Goal: Task Accomplishment & Management: Manage account settings

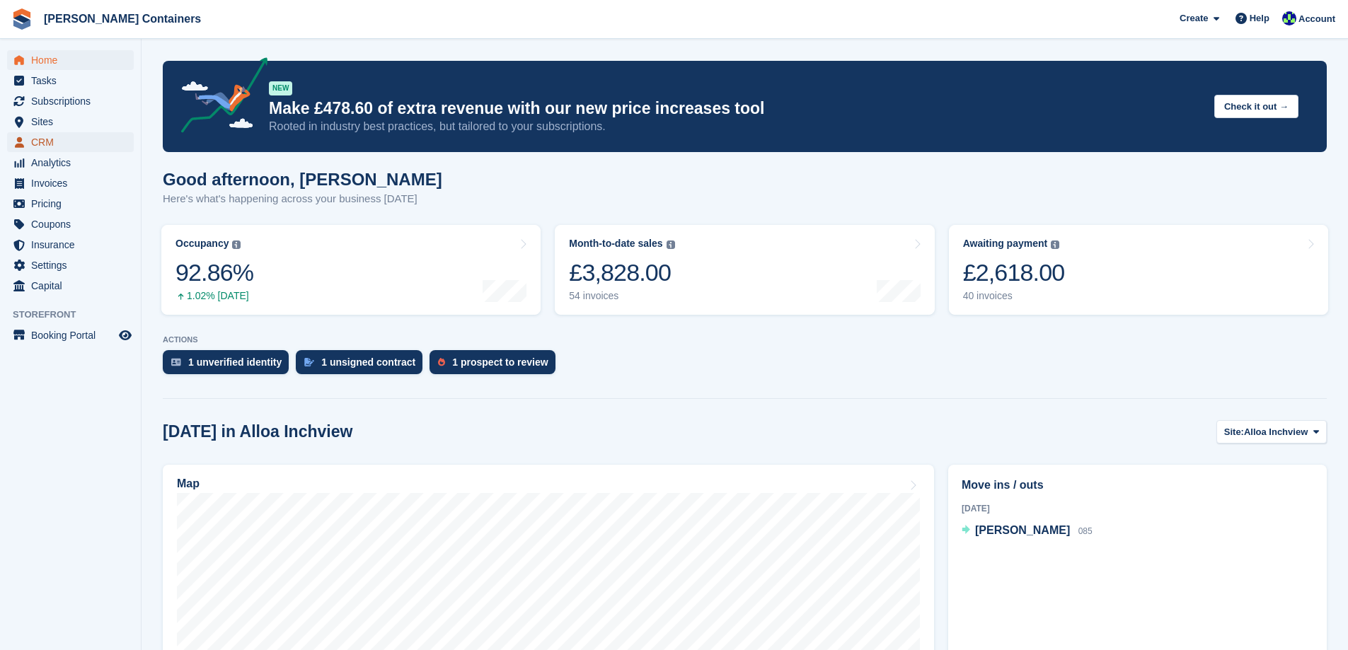
click at [43, 141] on span "CRM" at bounding box center [73, 142] width 85 height 20
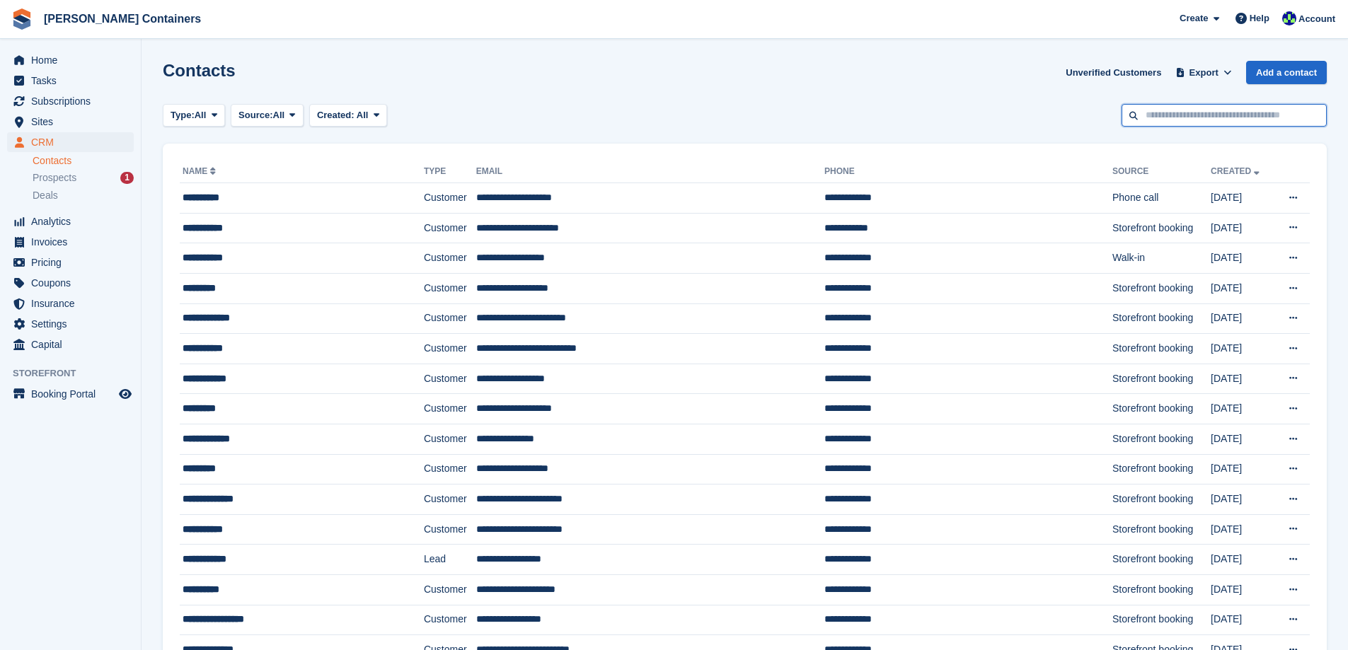
click at [1157, 107] on input "text" at bounding box center [1223, 115] width 205 height 23
type input "*****"
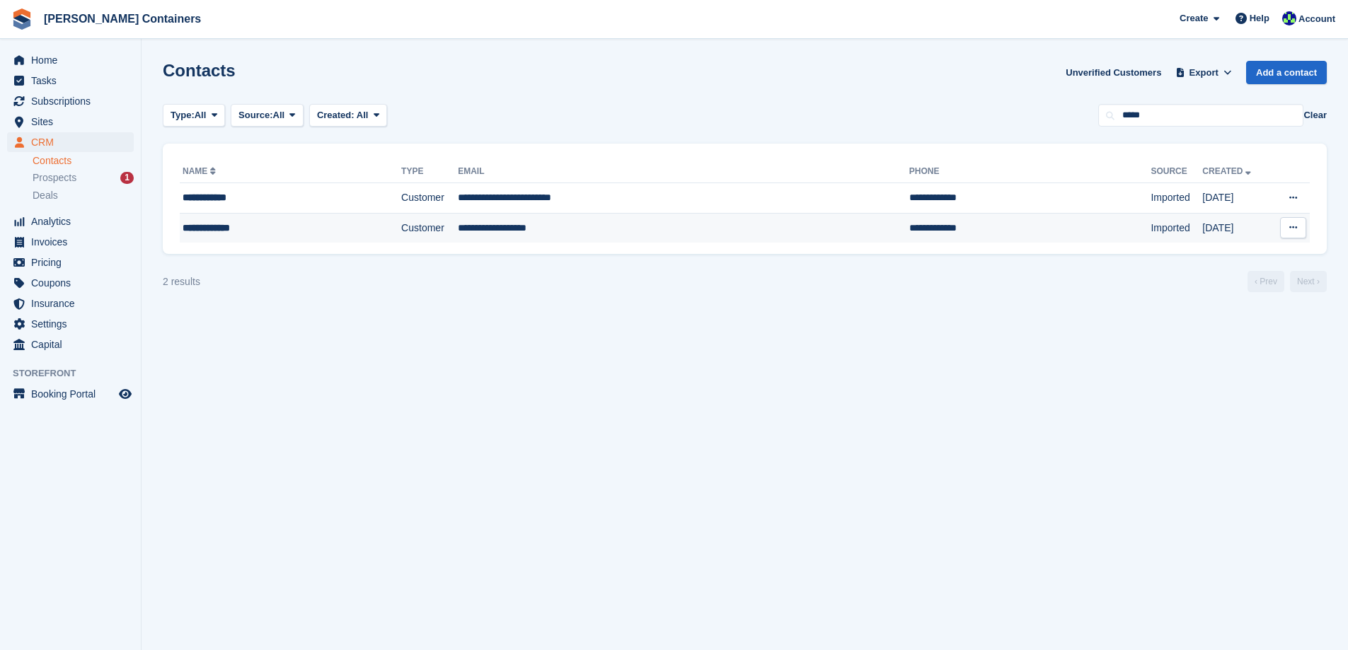
click at [579, 219] on td "**********" at bounding box center [683, 228] width 451 height 30
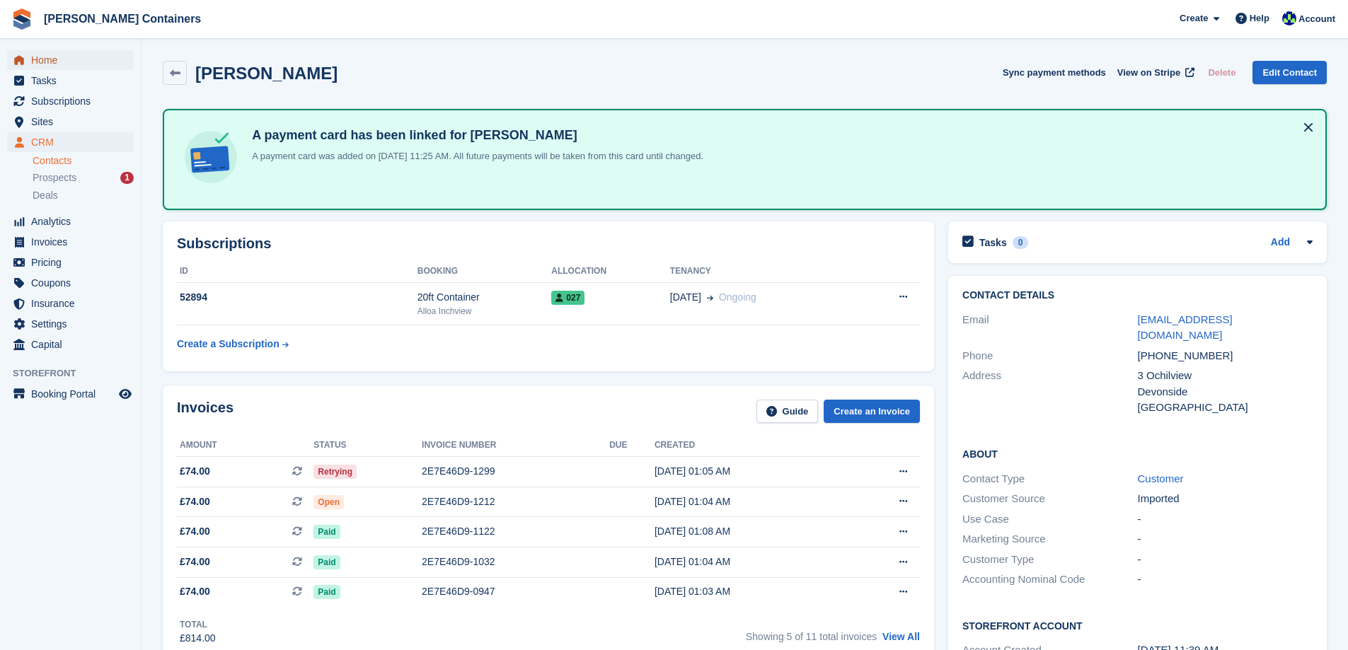
click at [66, 63] on span "Home" at bounding box center [73, 60] width 85 height 20
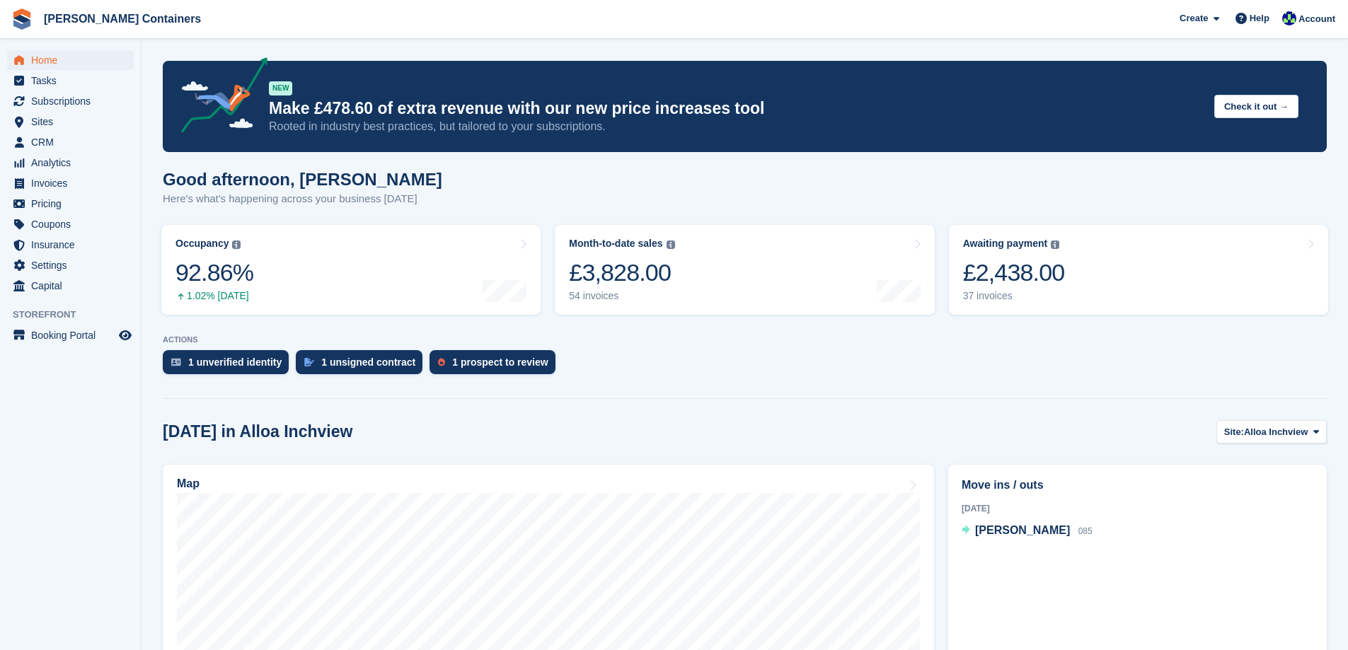
scroll to position [354, 0]
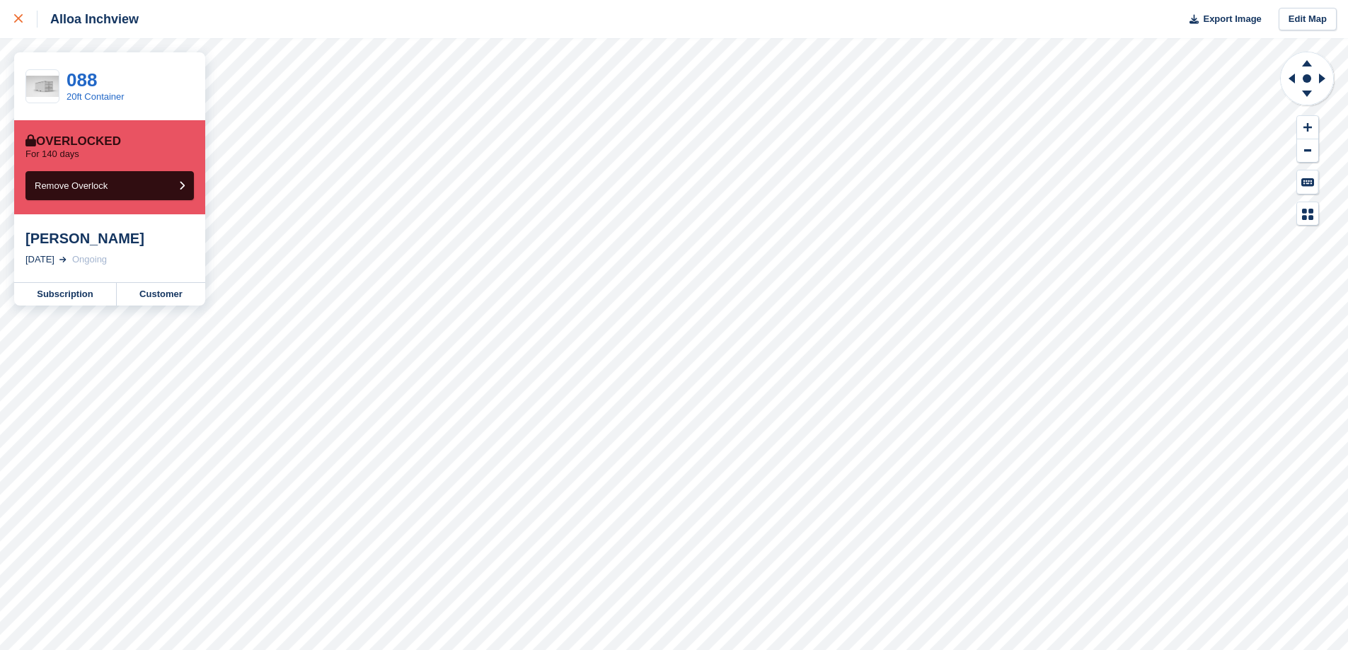
click at [19, 12] on div at bounding box center [25, 19] width 23 height 17
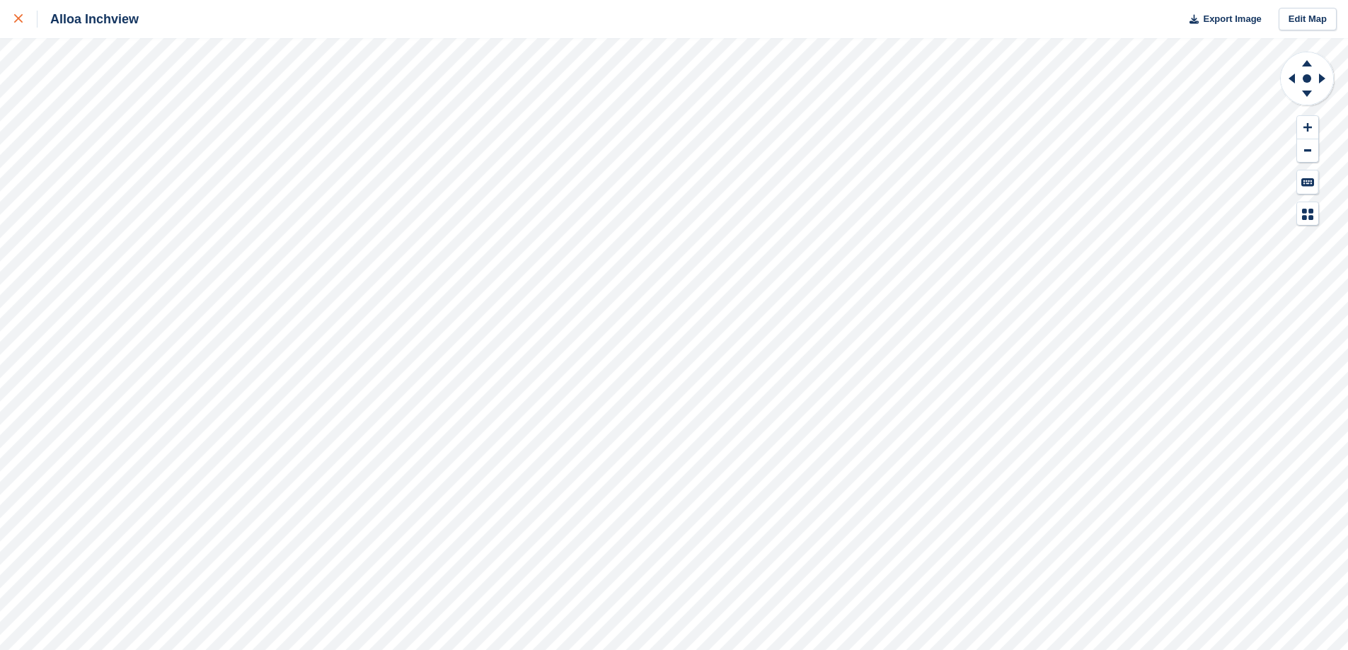
click at [20, 13] on div at bounding box center [25, 19] width 23 height 17
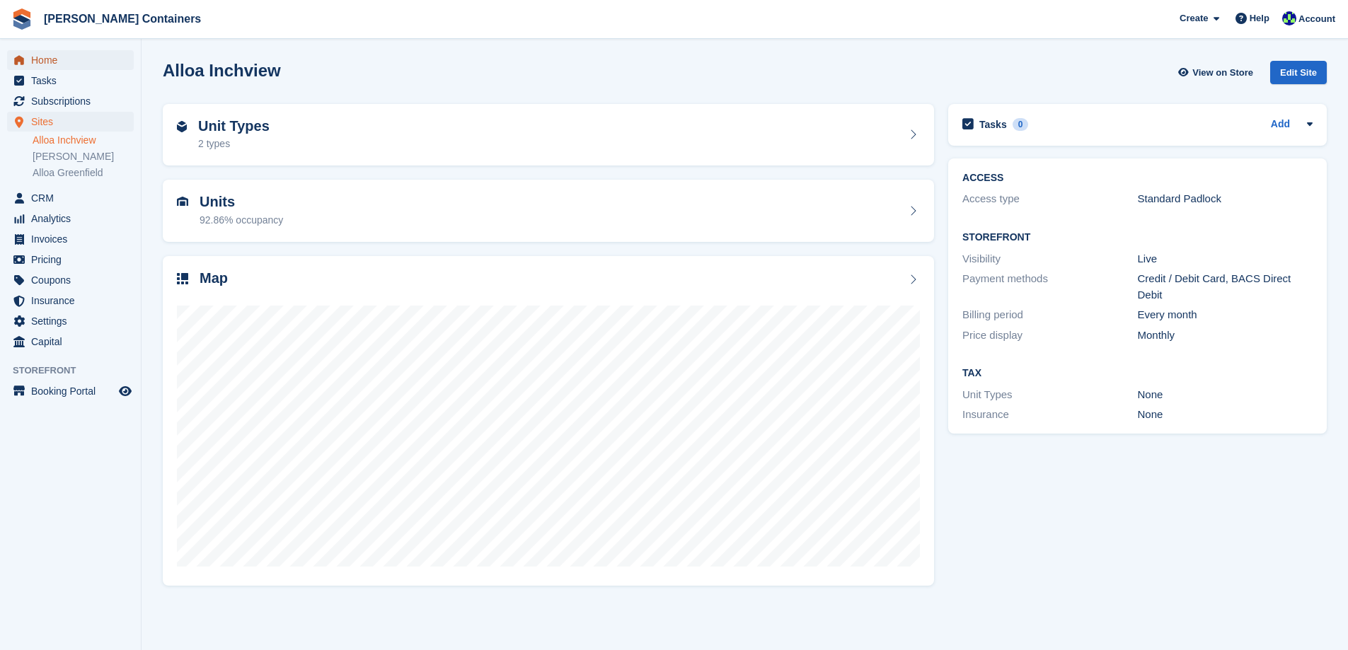
click at [43, 58] on span "Home" at bounding box center [73, 60] width 85 height 20
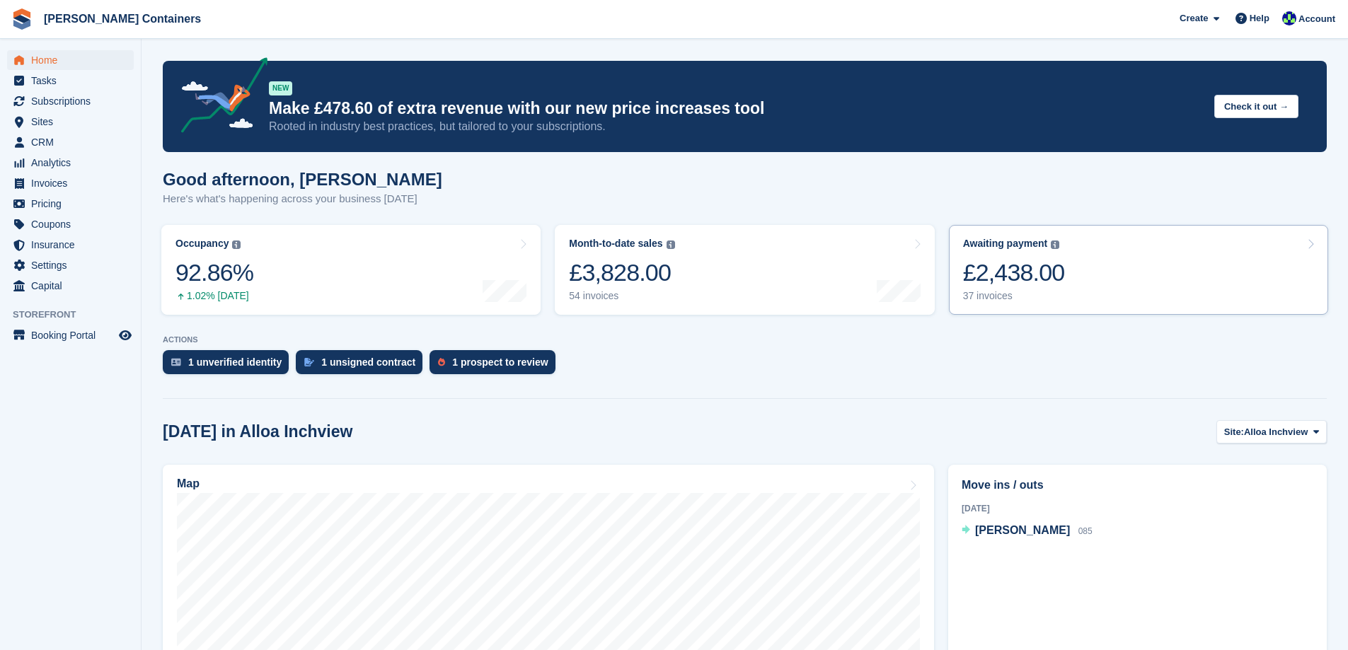
click at [1049, 292] on div "37 invoices" at bounding box center [1014, 296] width 102 height 12
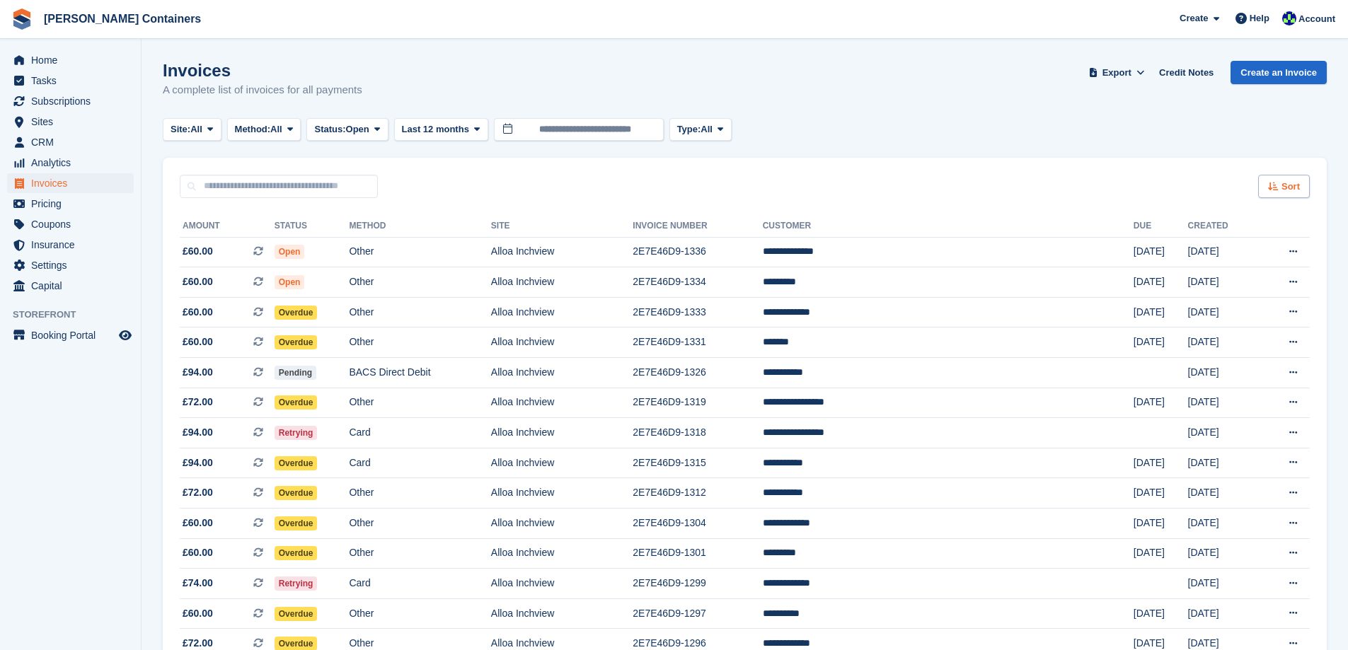
click at [1271, 192] on div "Sort" at bounding box center [1284, 186] width 52 height 23
click at [1237, 283] on span "Created (oldest first)" at bounding box center [1242, 280] width 97 height 11
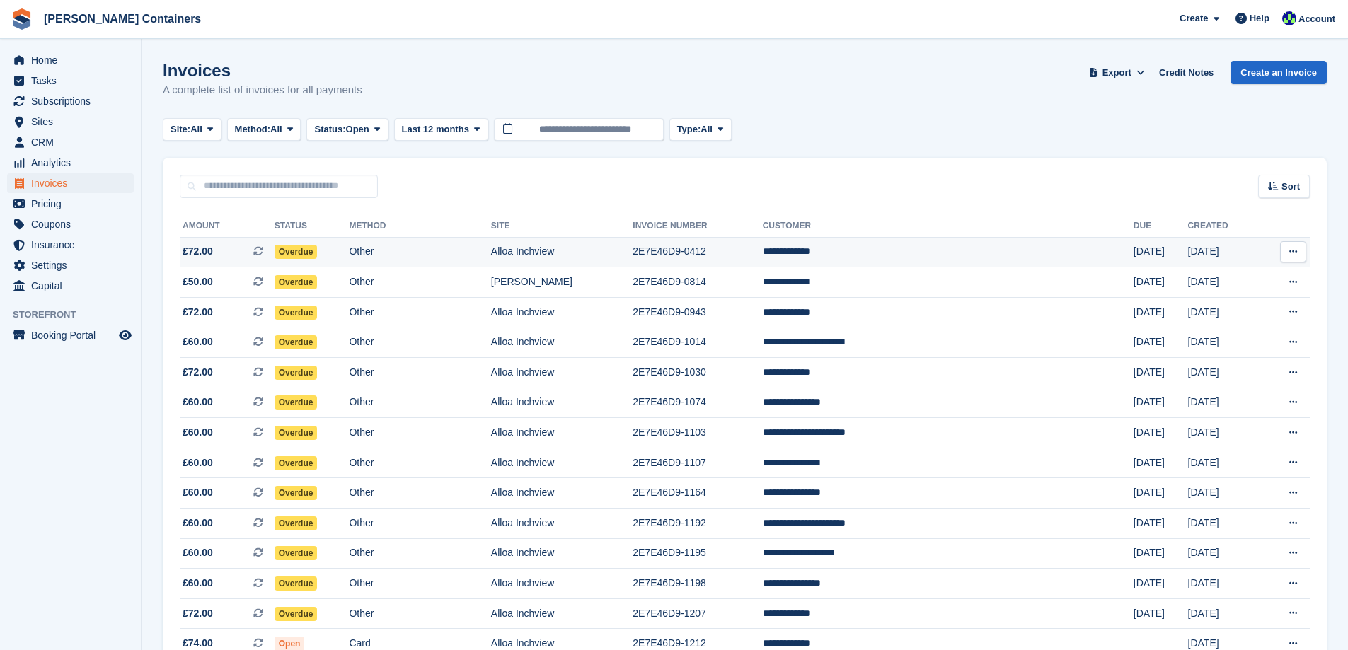
click at [908, 244] on td "**********" at bounding box center [948, 252] width 371 height 30
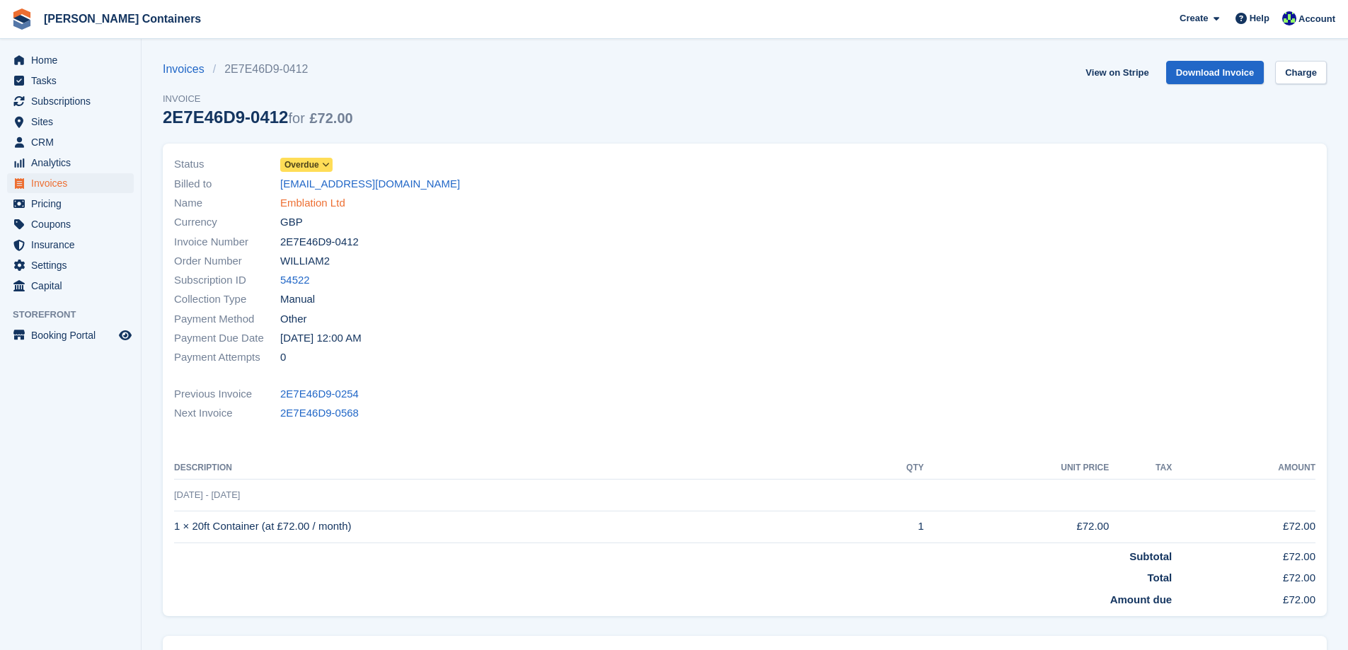
click at [339, 208] on link "Emblation Ltd" at bounding box center [312, 203] width 65 height 16
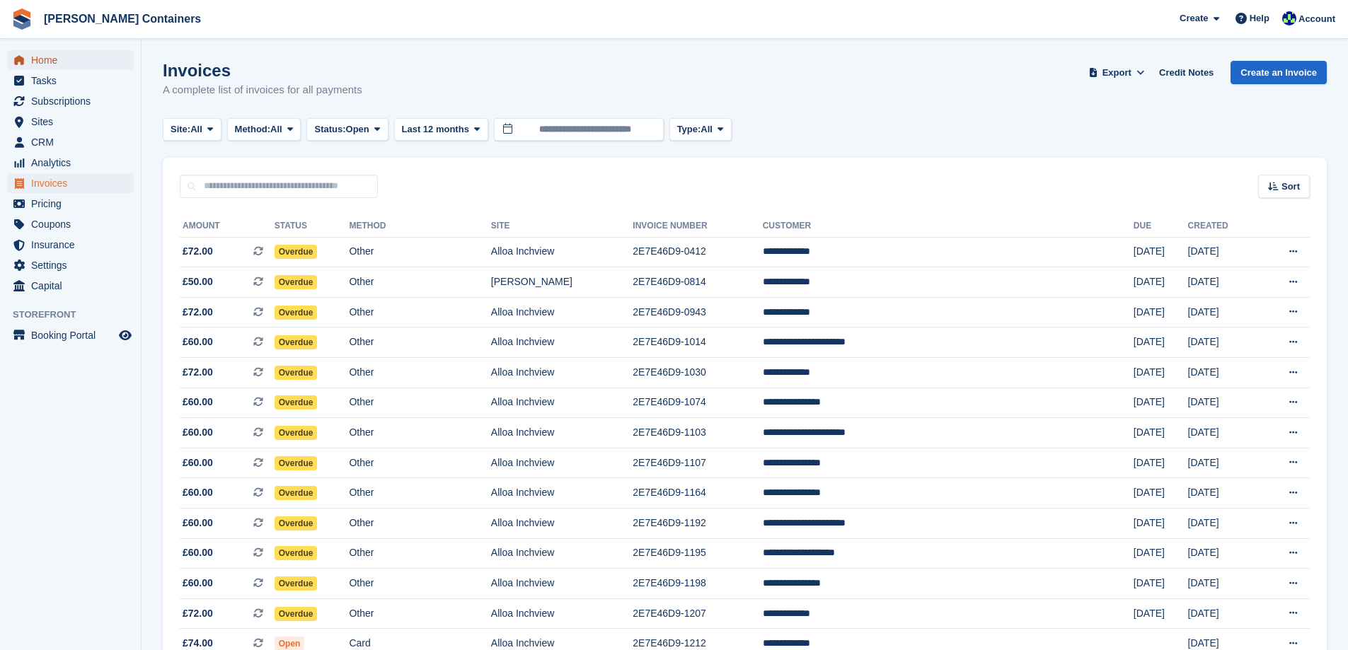
click at [35, 59] on span "Home" at bounding box center [73, 60] width 85 height 20
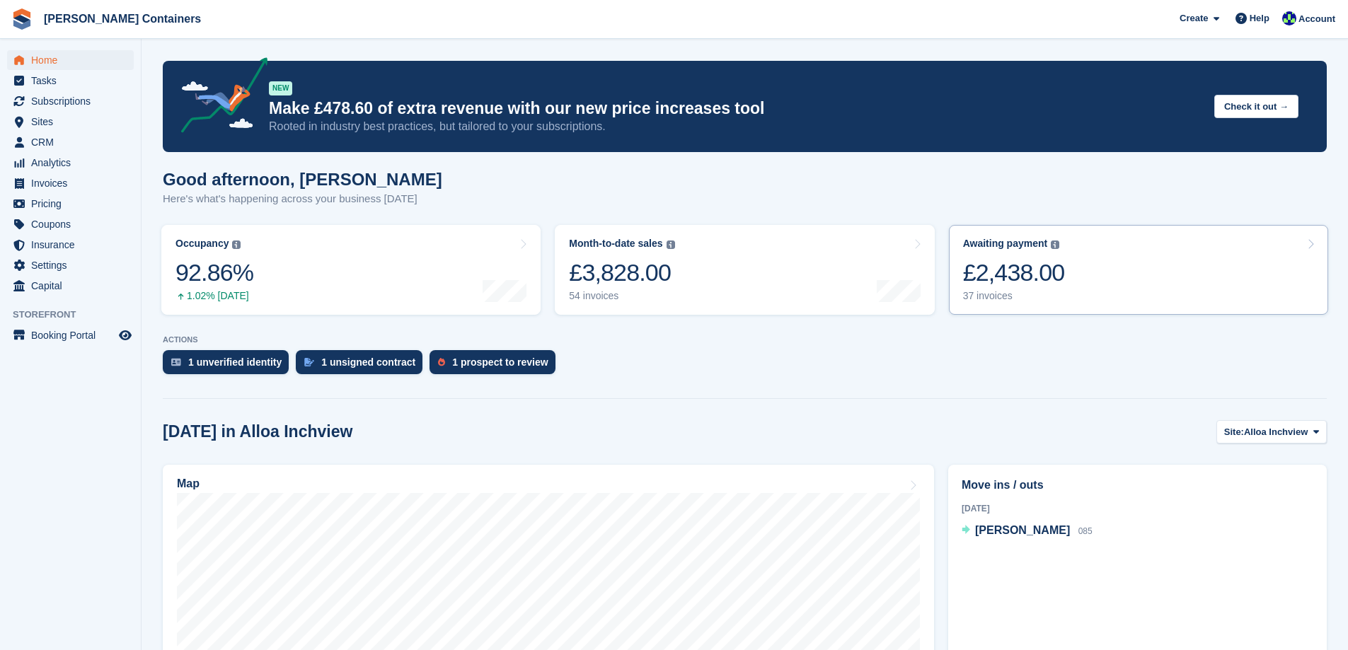
click at [1068, 283] on link "Awaiting payment The total outstanding balance on all open invoices. £2,438.00 …" at bounding box center [1138, 270] width 379 height 90
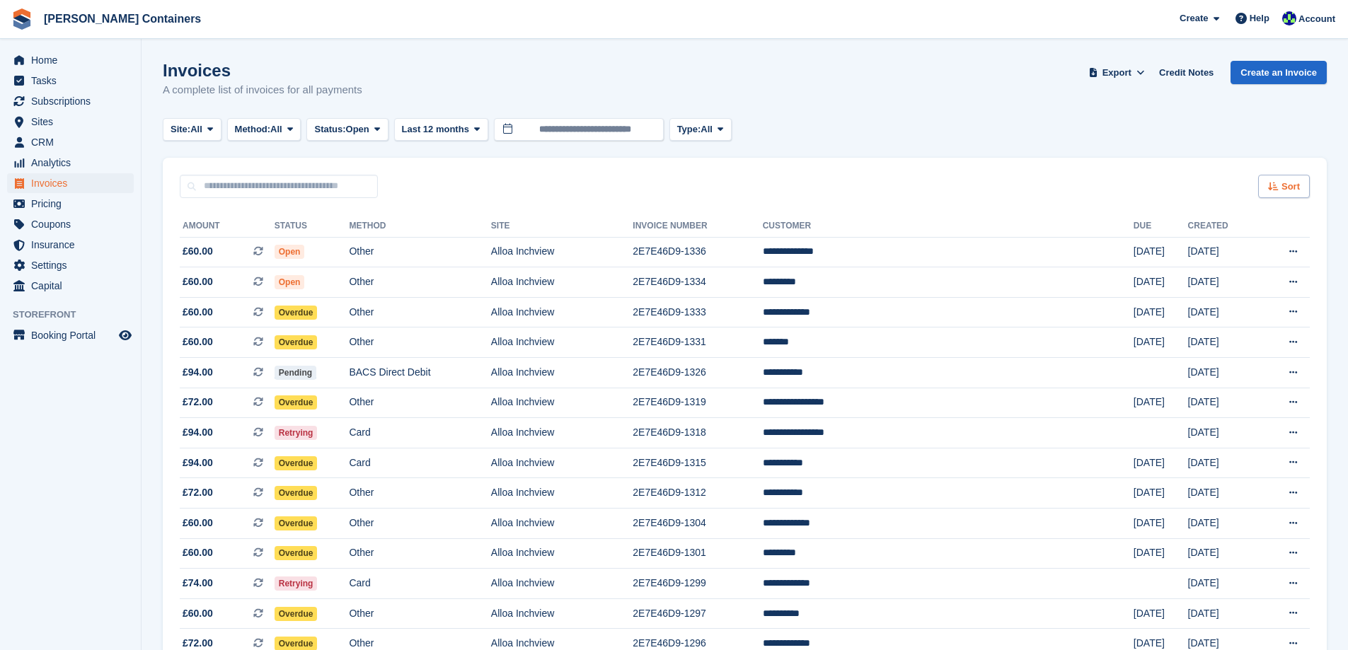
click at [1283, 182] on span "Sort" at bounding box center [1290, 187] width 18 height 14
click at [1271, 280] on span "Created (oldest first)" at bounding box center [1242, 280] width 97 height 11
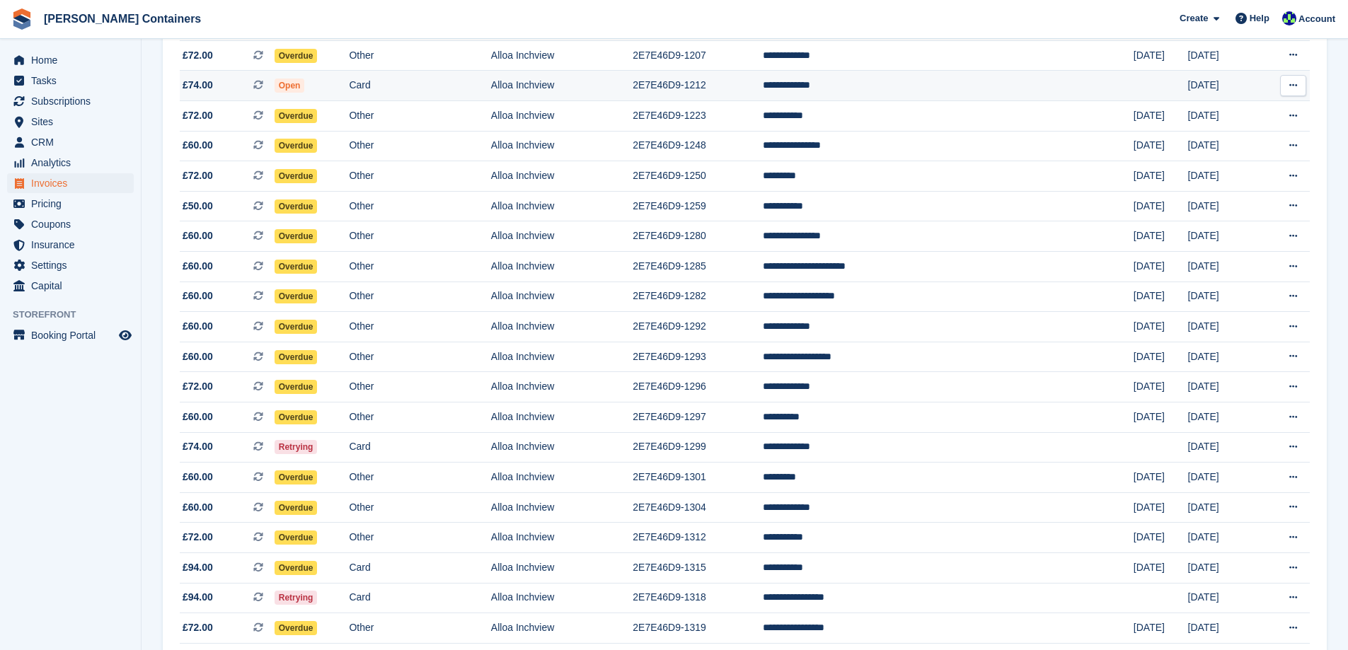
scroll to position [566, 0]
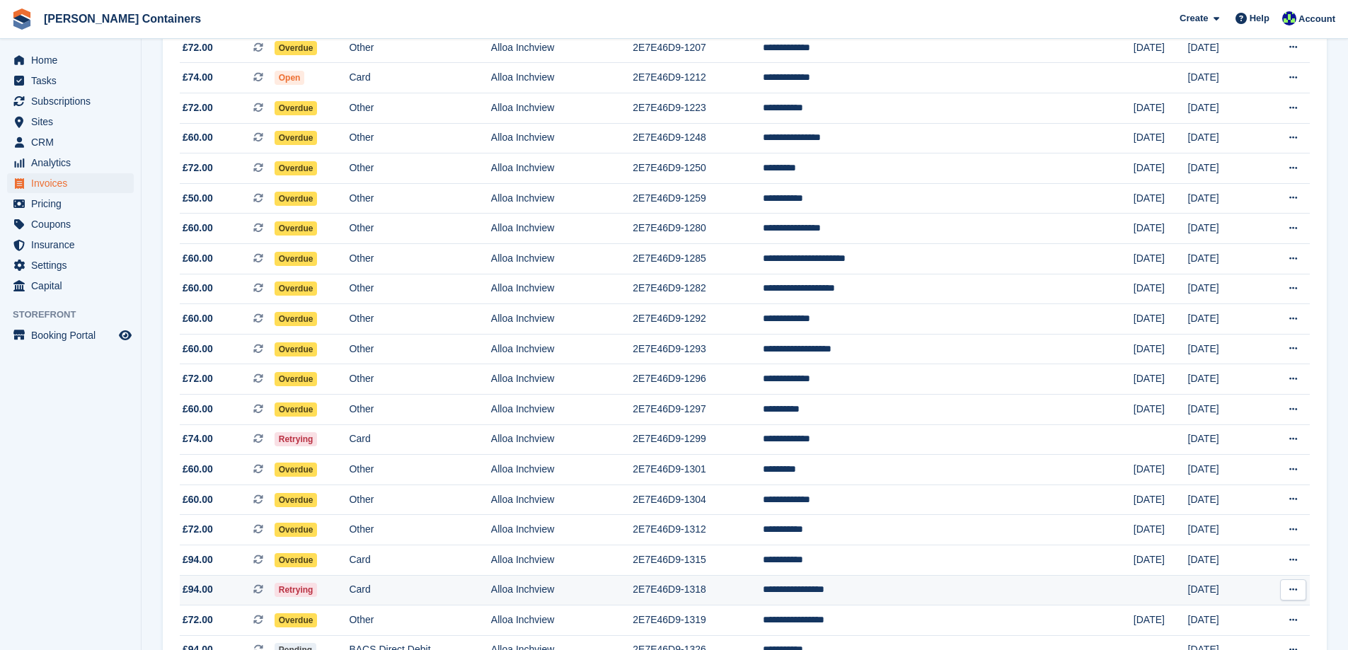
click at [894, 582] on td "**********" at bounding box center [948, 590] width 371 height 30
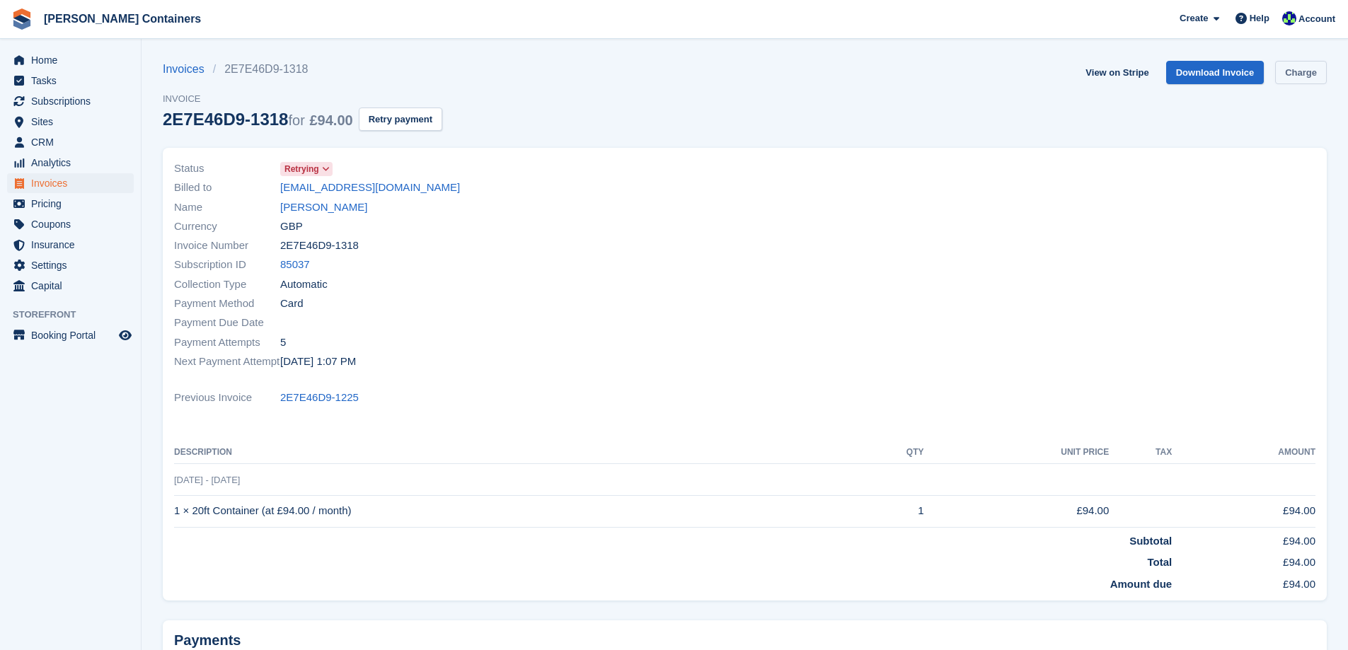
click at [1288, 73] on link "Charge" at bounding box center [1301, 72] width 52 height 23
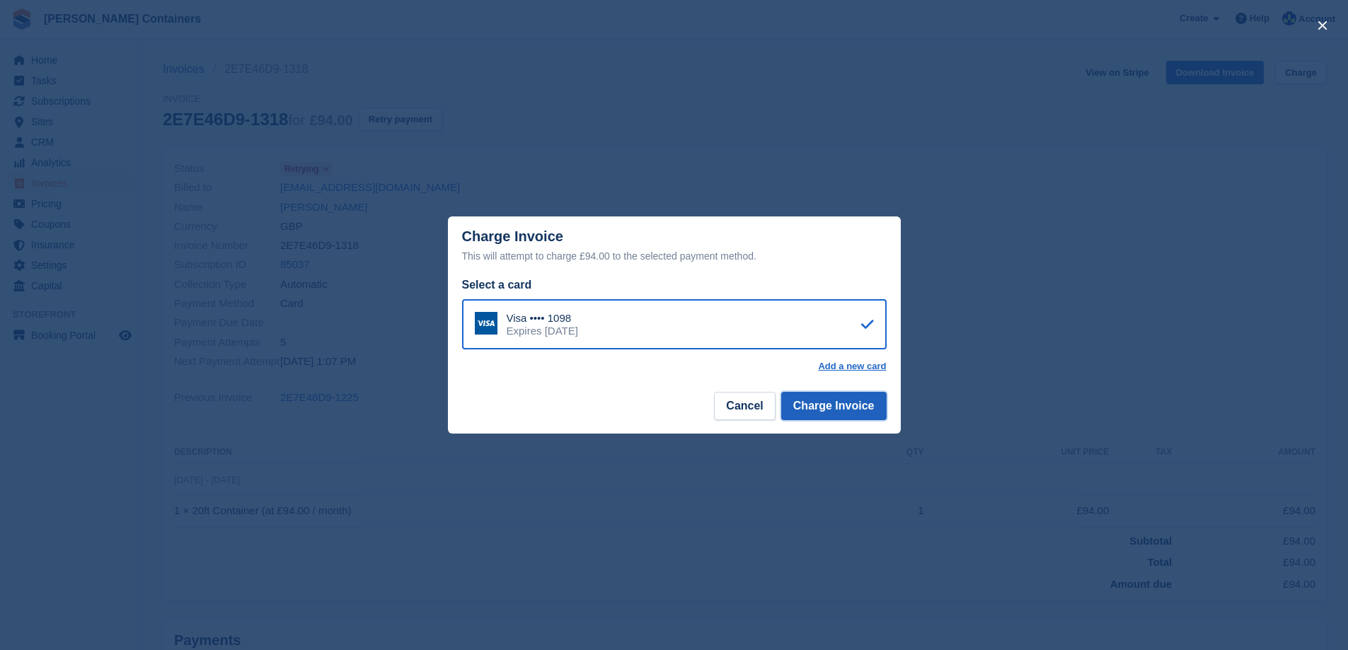
click at [841, 412] on button "Charge Invoice" at bounding box center [833, 406] width 105 height 28
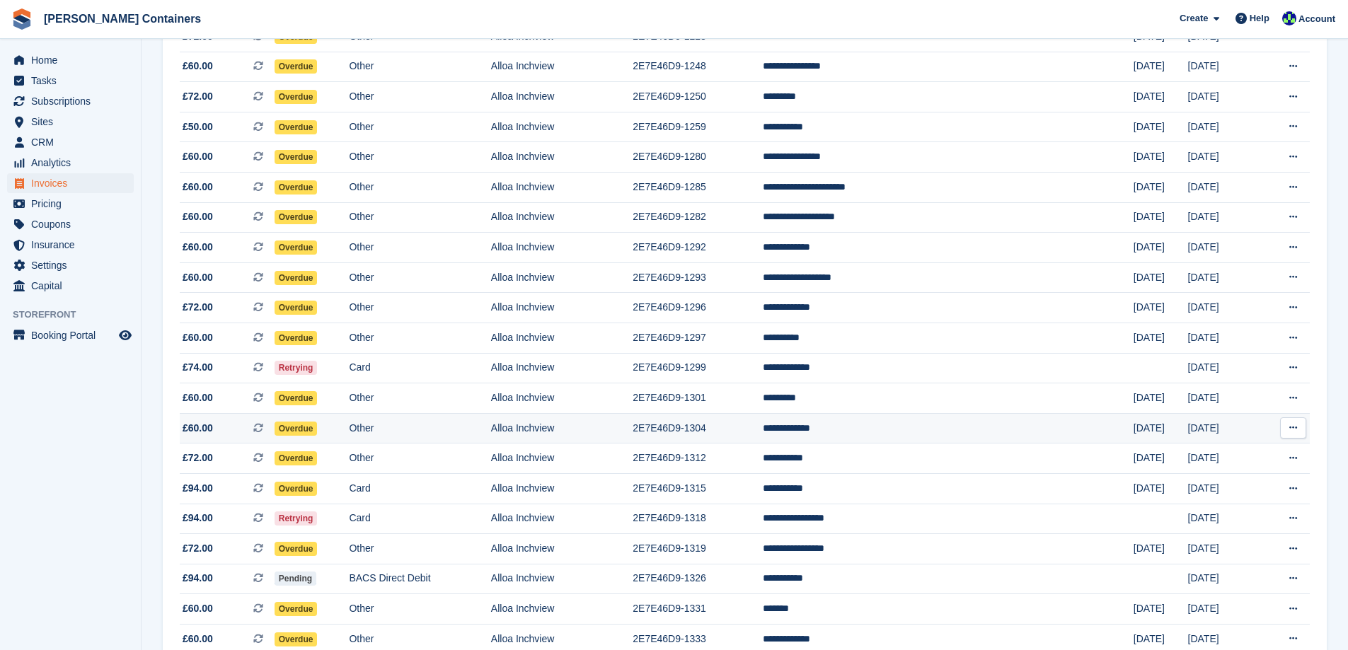
scroll to position [773, 0]
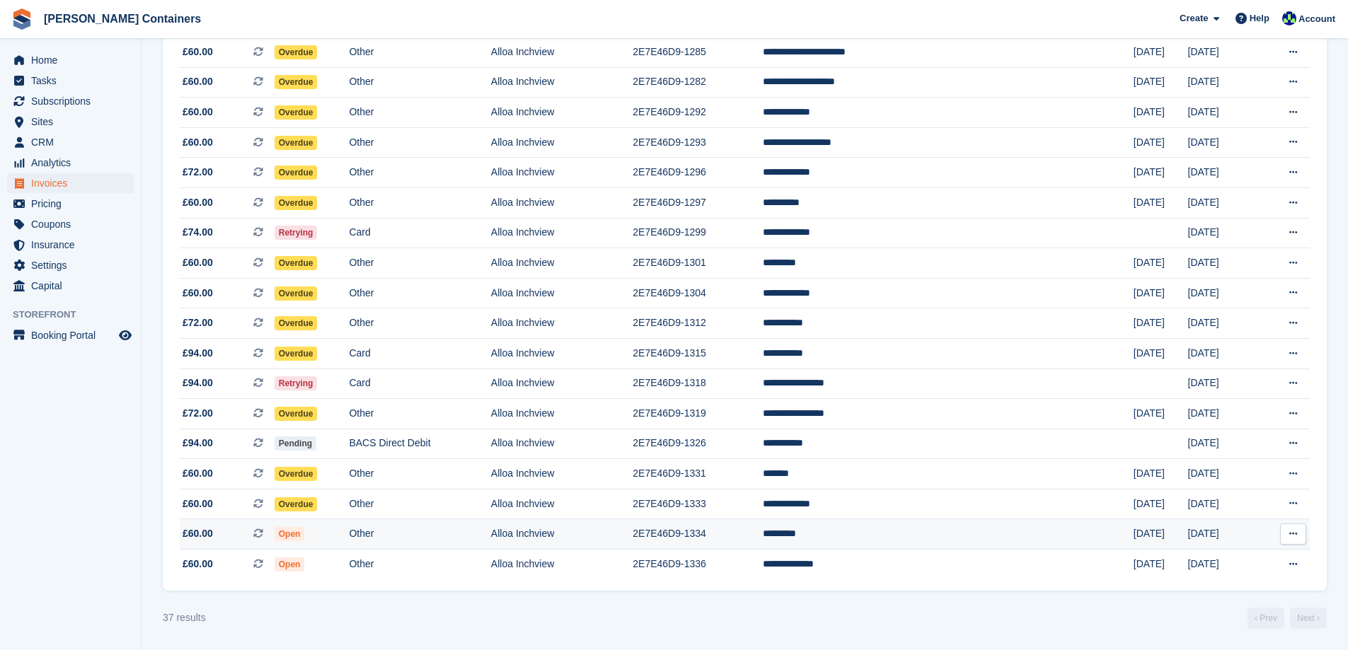
click at [854, 535] on td "*********" at bounding box center [948, 534] width 371 height 30
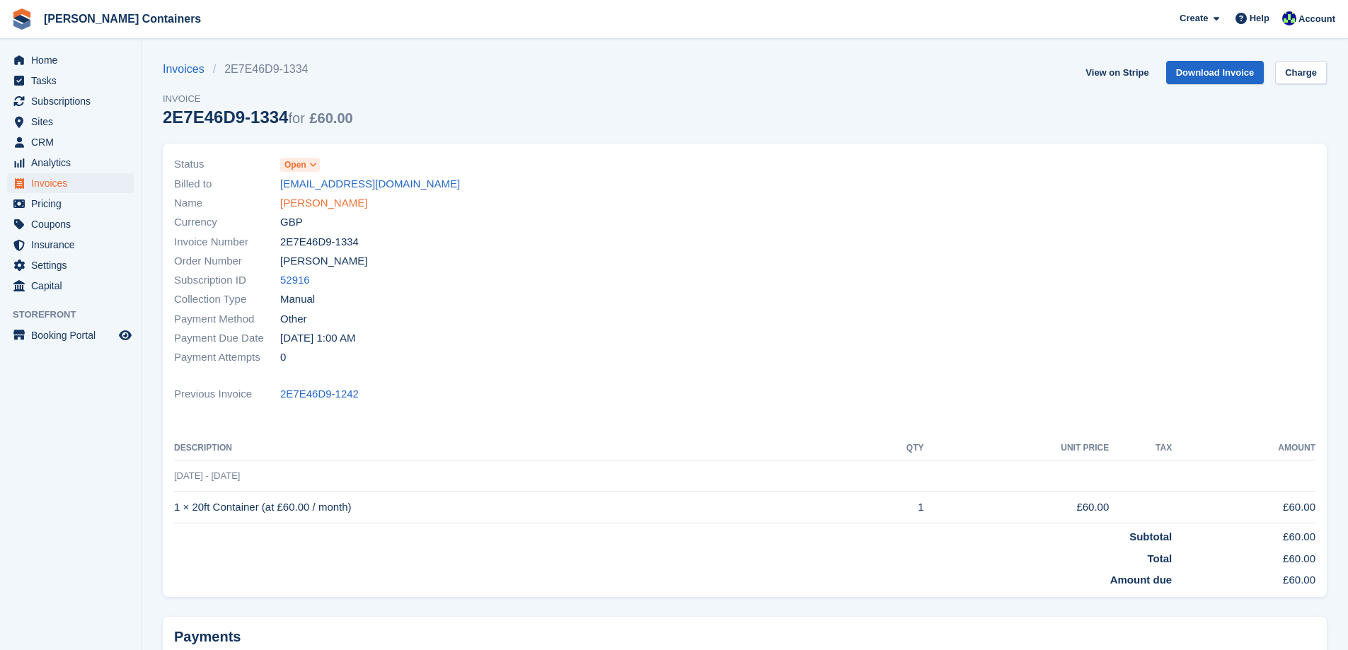
click at [309, 206] on link "Geoff Kay" at bounding box center [323, 203] width 87 height 16
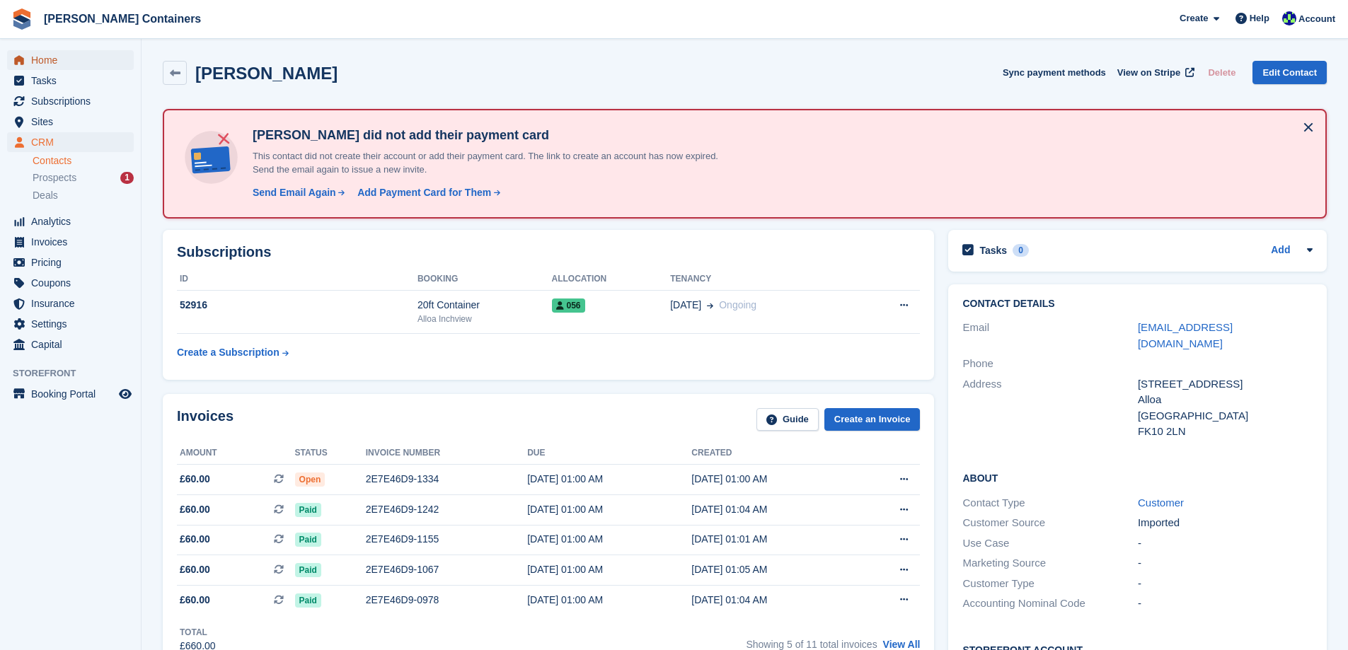
click at [35, 59] on span "Home" at bounding box center [73, 60] width 85 height 20
